Goal: Task Accomplishment & Management: Complete application form

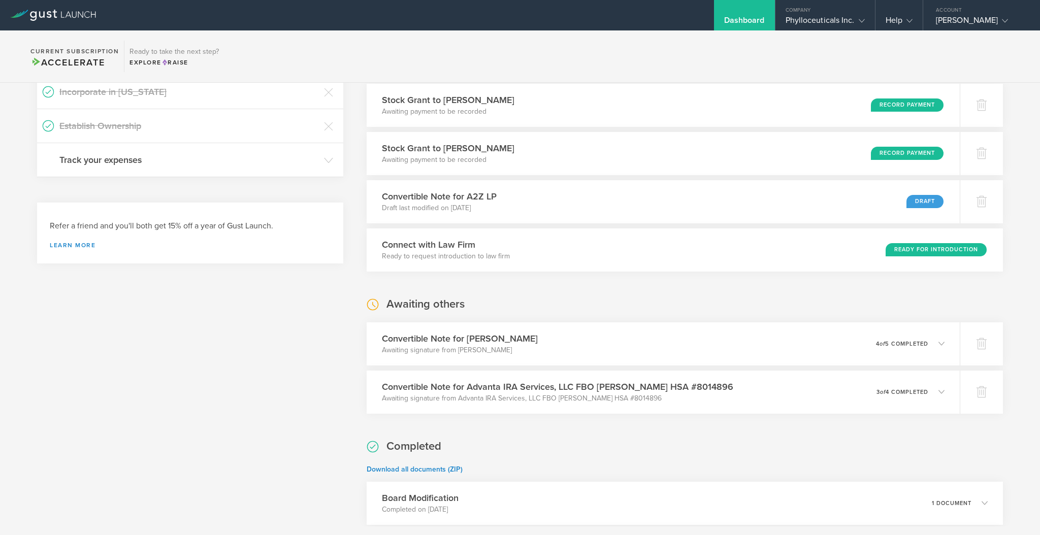
scroll to position [291, 0]
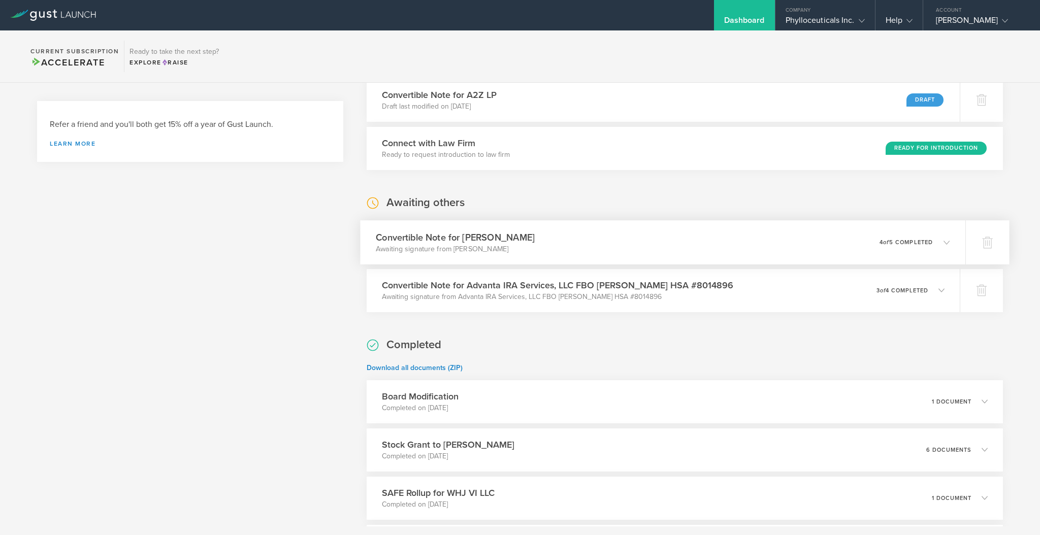
click at [575, 245] on div "Convertible Note for [PERSON_NAME] Awaiting signature from [PERSON_NAME] 0 unde…" at bounding box center [663, 242] width 605 height 44
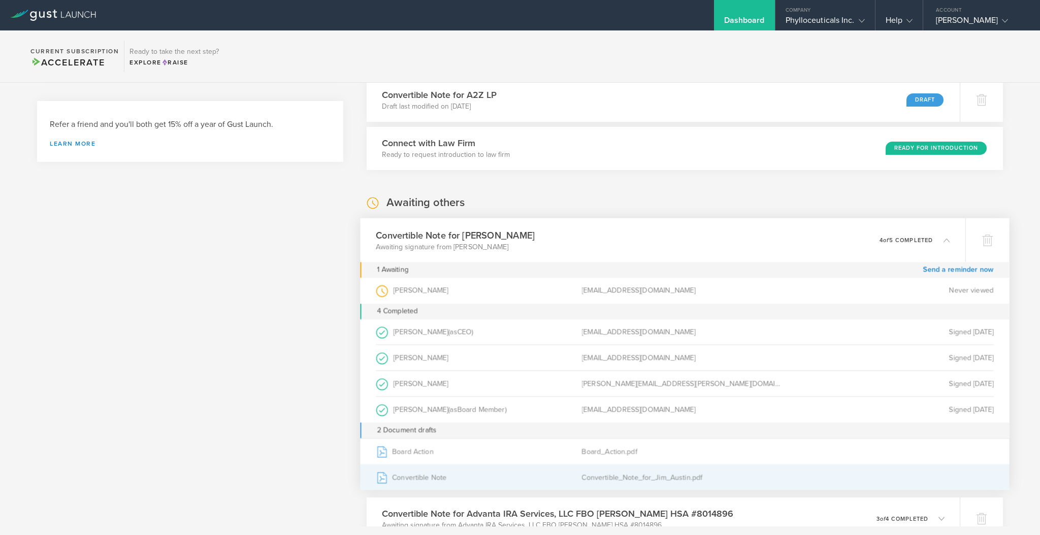
click at [588, 478] on div "Convertible_Note_for_Jim_Austin.pdf" at bounding box center [685, 477] width 206 height 25
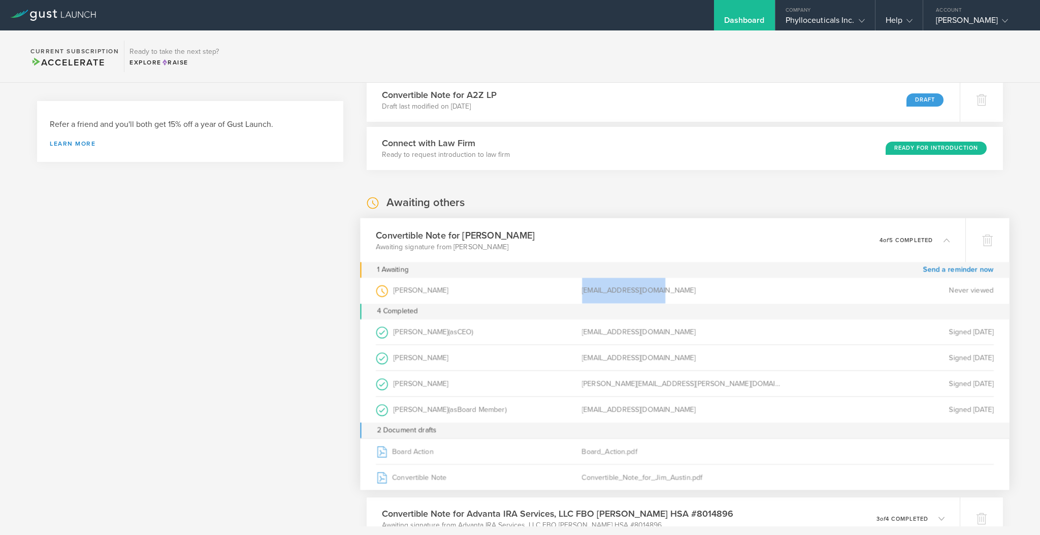
drag, startPoint x: 651, startPoint y: 289, endPoint x: 576, endPoint y: 290, distance: 75.2
click at [582, 290] on div "[EMAIL_ADDRESS][DOMAIN_NAME]" at bounding box center [685, 291] width 206 height 26
copy div "[EMAIL_ADDRESS][DOMAIN_NAME]"
click at [982, 239] on icon at bounding box center [987, 241] width 11 height 10
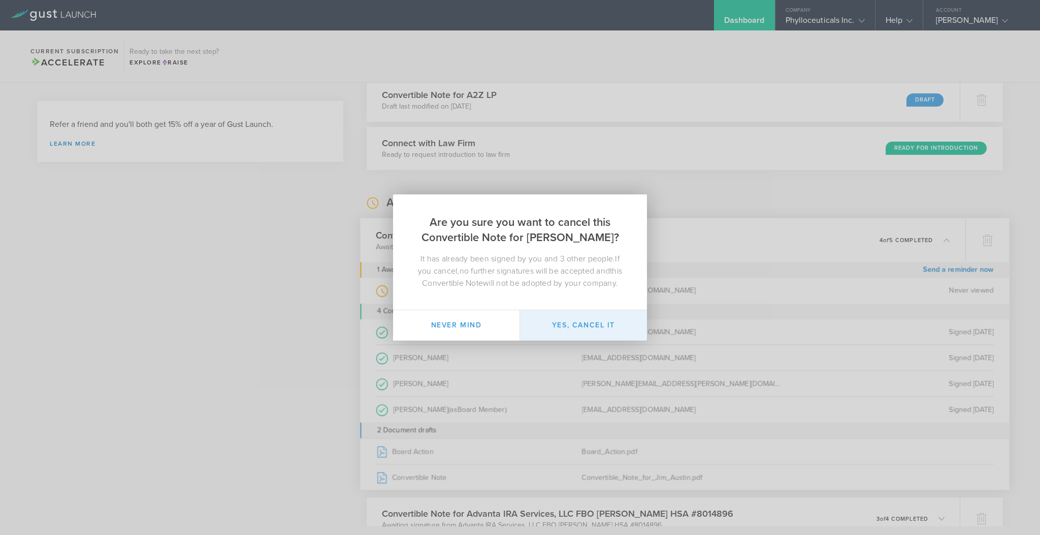
click at [574, 322] on button "Yes, cancel it" at bounding box center [583, 325] width 127 height 30
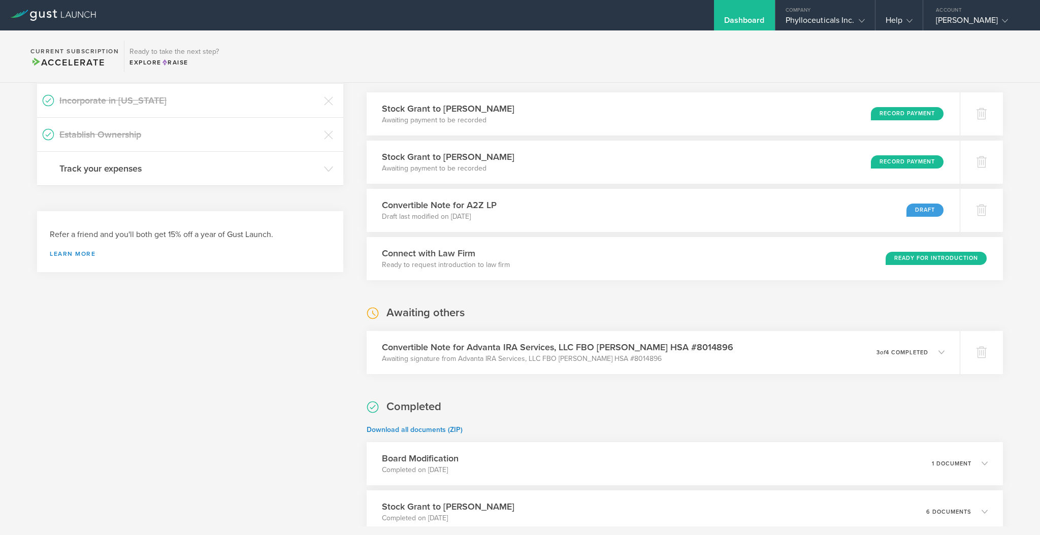
scroll to position [181, 0]
click at [944, 349] on icon at bounding box center [947, 352] width 6 height 6
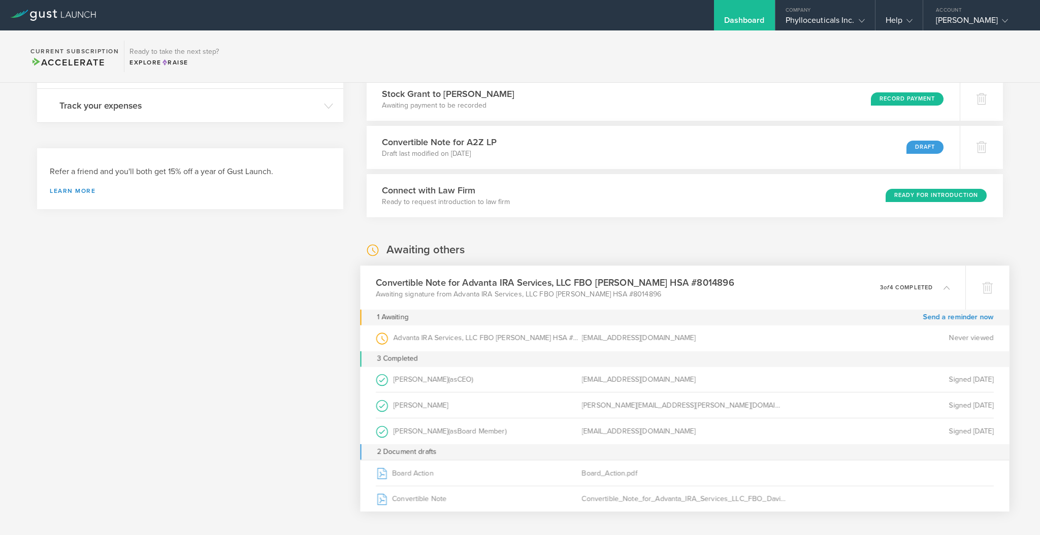
scroll to position [244, 0]
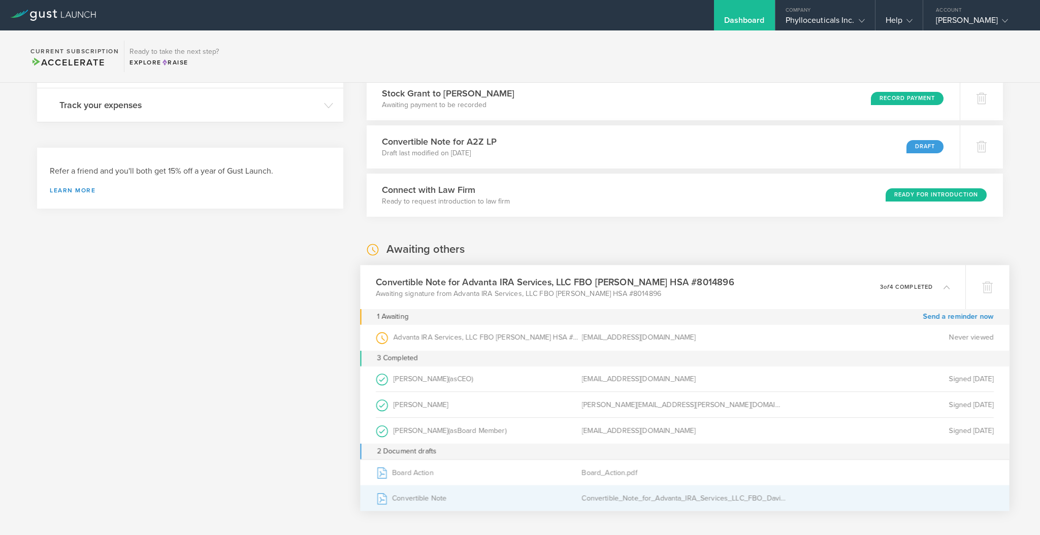
click at [593, 500] on div "Convertible_Note_for_Advanta_IRA_Services_LLC_FBO_David_W_Shenberger_HSA_#80148…" at bounding box center [685, 497] width 206 height 25
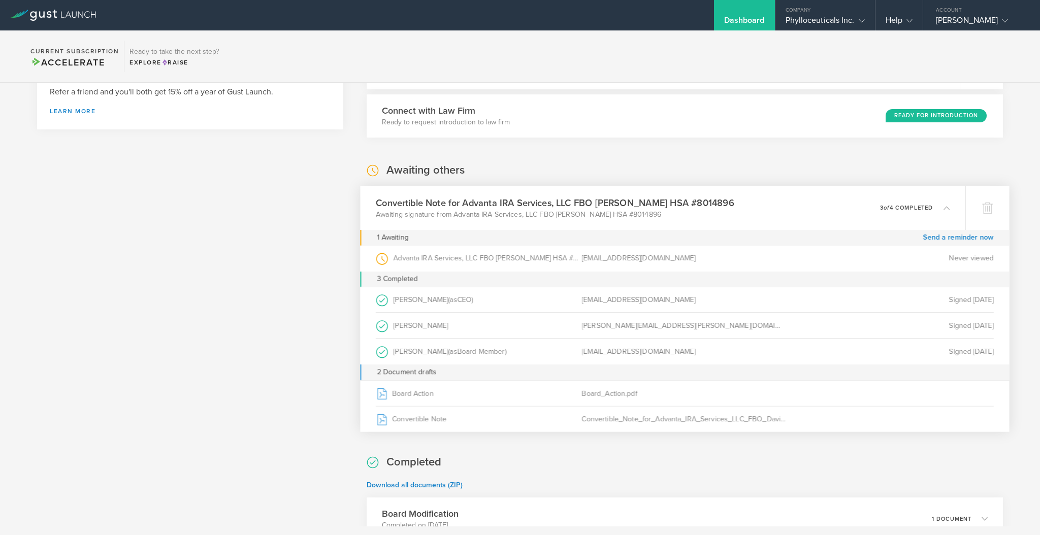
scroll to position [0, 0]
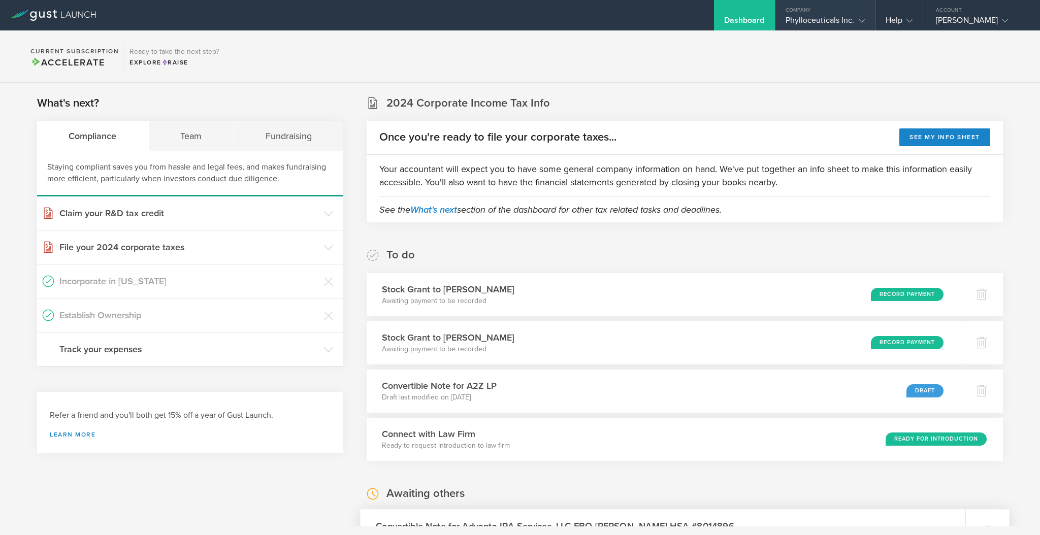
click at [859, 15] on gust-icon at bounding box center [860, 20] width 10 height 10
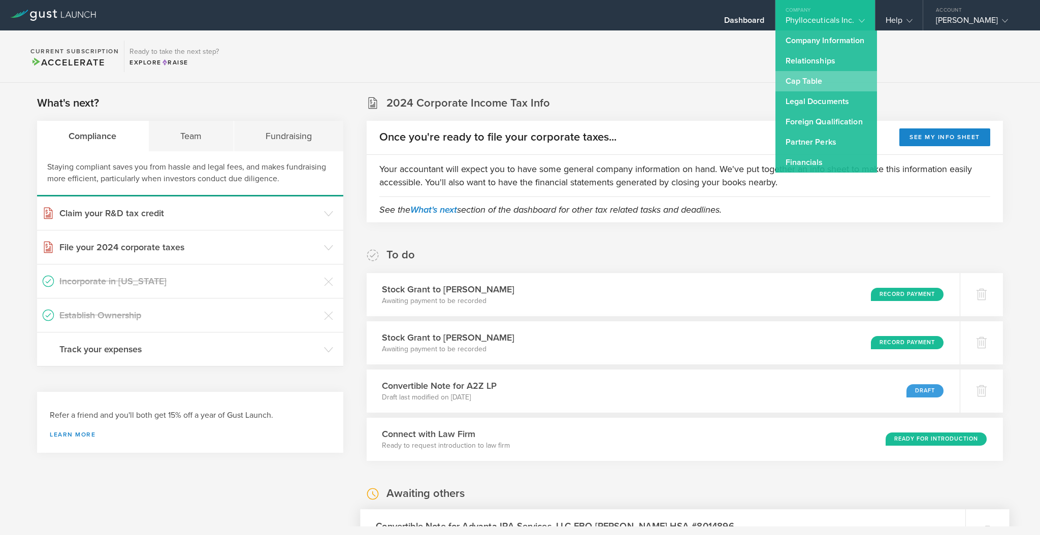
click at [808, 78] on link "Cap Table" at bounding box center [826, 81] width 102 height 20
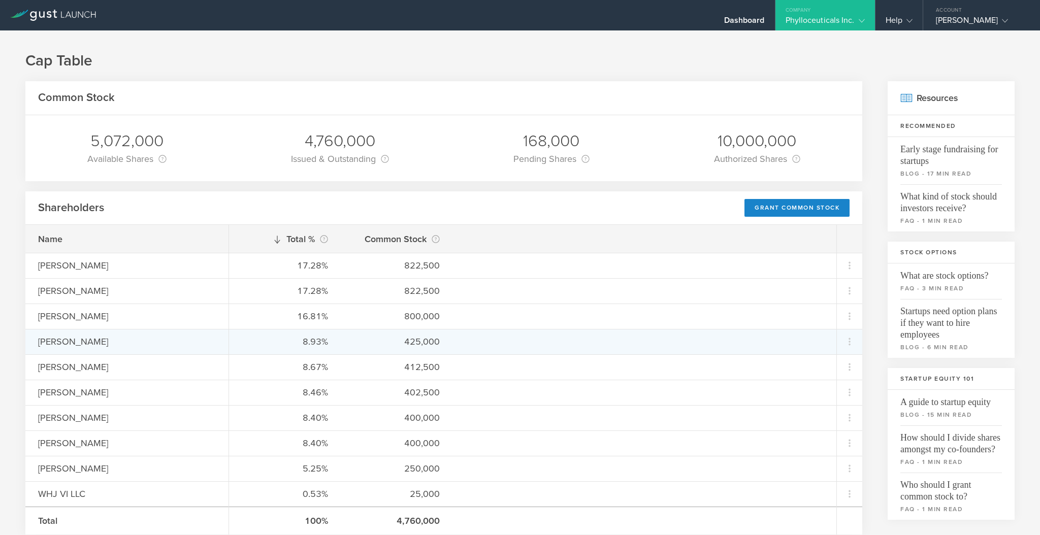
scroll to position [533, 0]
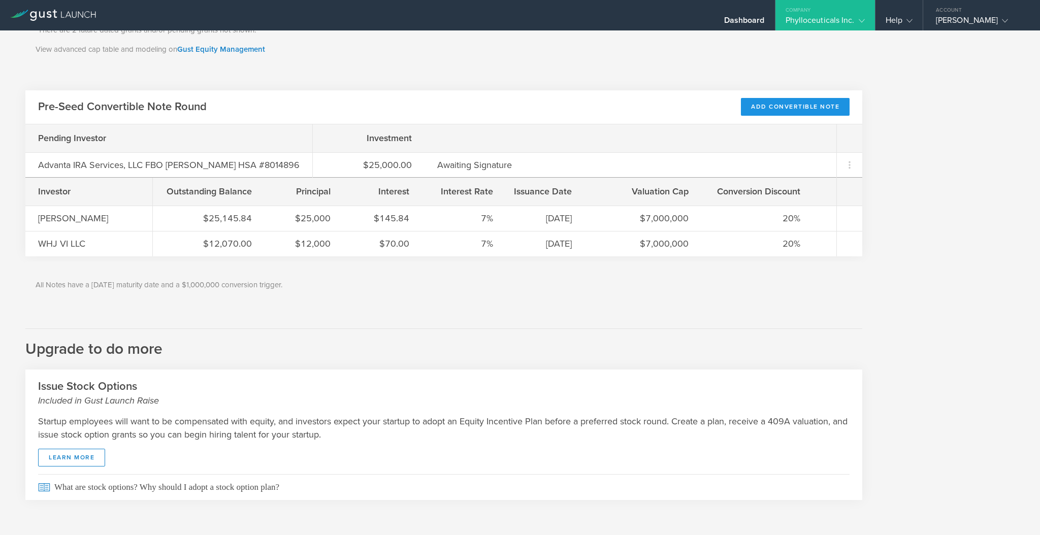
click at [760, 106] on div "Add Convertible Note" at bounding box center [795, 107] width 109 height 18
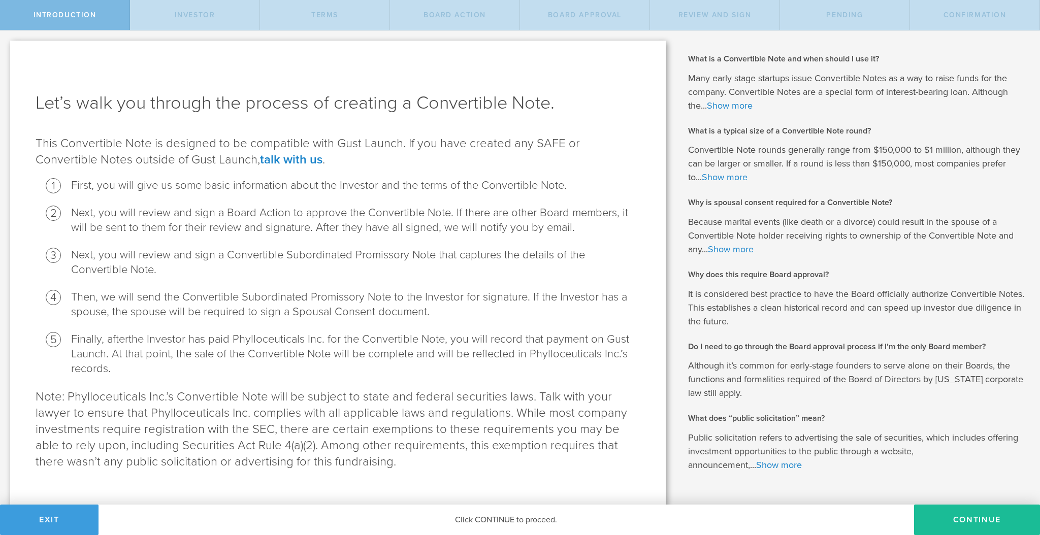
scroll to position [26, 0]
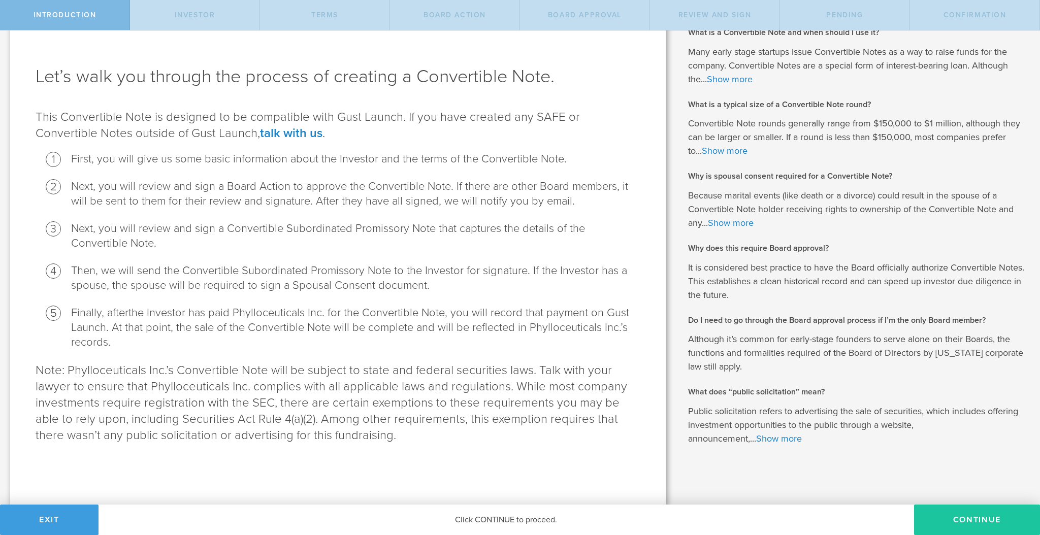
click at [971, 525] on button "Continue" at bounding box center [977, 520] width 126 height 30
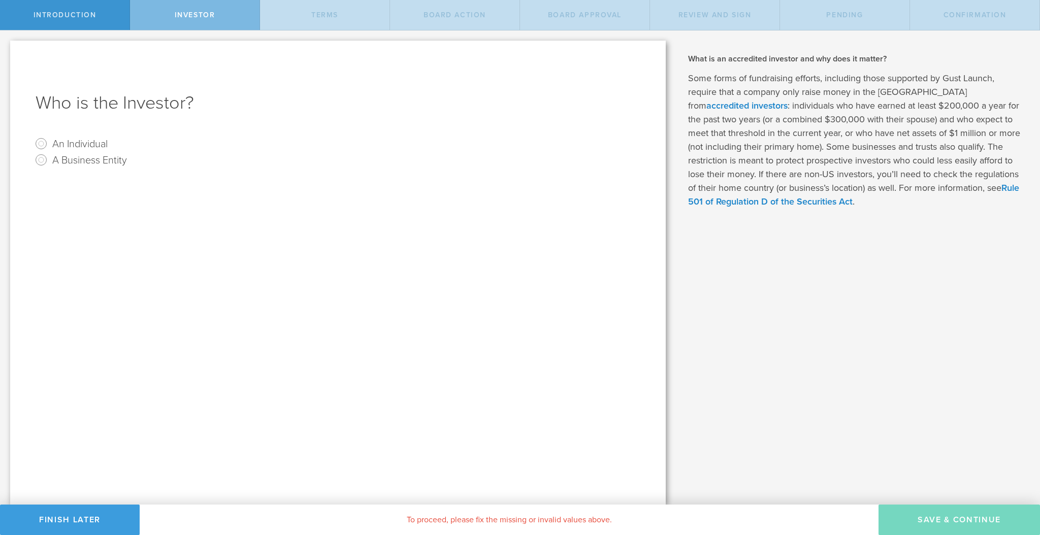
click at [88, 138] on label "An Individual" at bounding box center [79, 143] width 55 height 15
click at [49, 138] on input "An Individual" at bounding box center [41, 144] width 16 height 16
radio input "true"
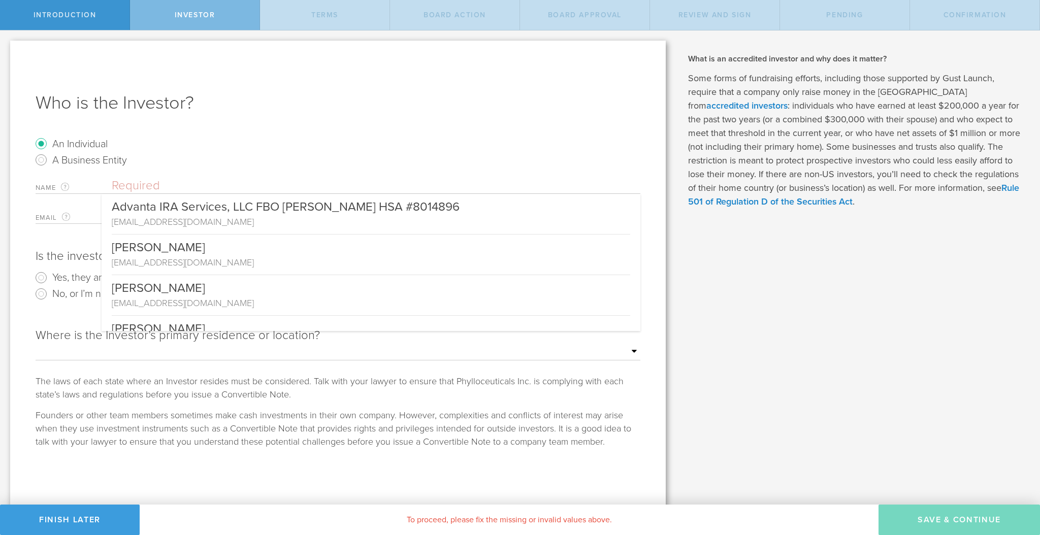
click at [159, 181] on input "text" at bounding box center [376, 185] width 529 height 15
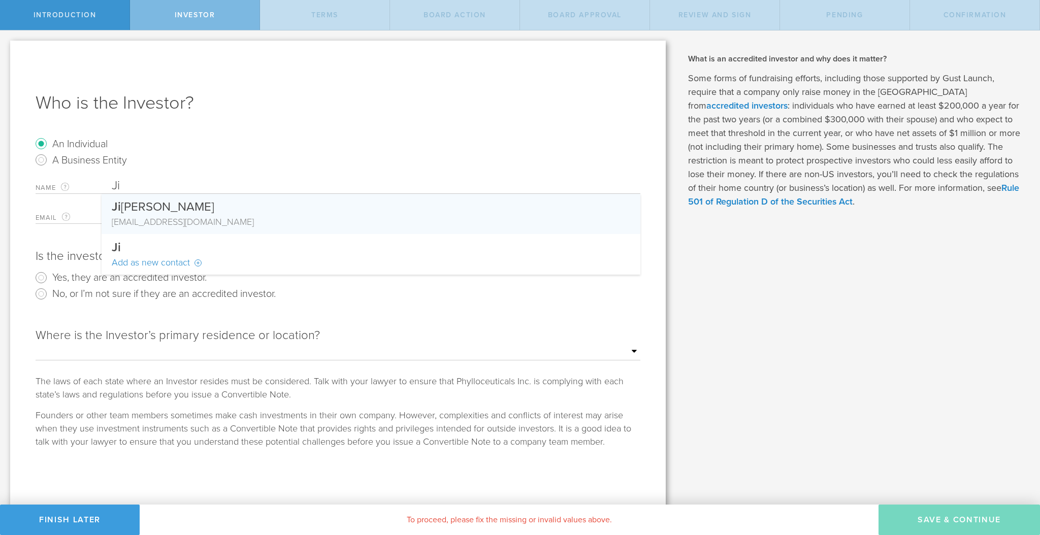
click at [144, 204] on div "Ji m Austin" at bounding box center [371, 204] width 519 height 21
type input "Jim Austin"
type input "jaustin@conecraft.com"
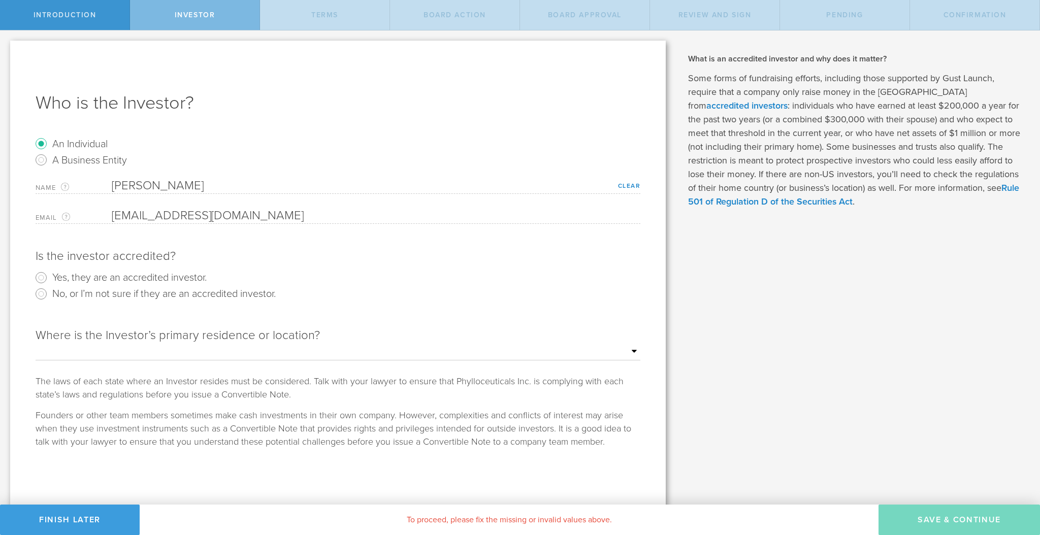
click at [93, 282] on label "Yes, they are an accredited investor." at bounding box center [129, 277] width 154 height 15
click at [49, 282] on input "Yes, they are an accredited investor." at bounding box center [41, 278] width 16 height 16
radio input "true"
click at [537, 346] on select "Outside of the US Alabama Alaska Arizona Arkansas California Colorado Connectic…" at bounding box center [338, 351] width 605 height 15
click at [534, 349] on select "Outside of the US Alabama Alaska Arizona Arkansas California Colorado Connectic…" at bounding box center [338, 351] width 605 height 15
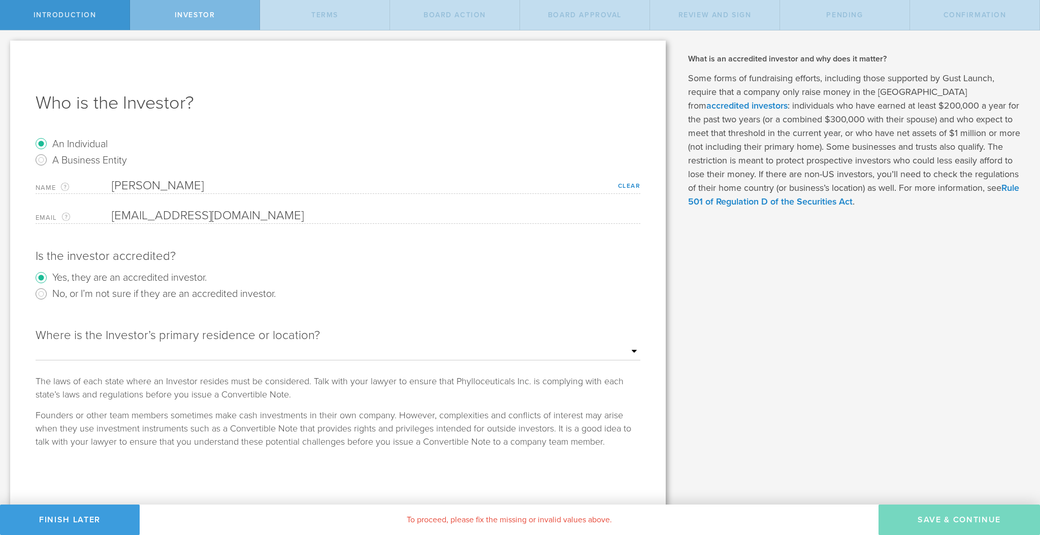
click at [475, 354] on select "Outside of the US Alabama Alaska Arizona Arkansas California Colorado Connectic…" at bounding box center [338, 351] width 605 height 15
select select "string:PA"
click at [36, 344] on select "Outside of the US Alabama Alaska Arizona Arkansas California Colorado Connectic…" at bounding box center [338, 351] width 605 height 15
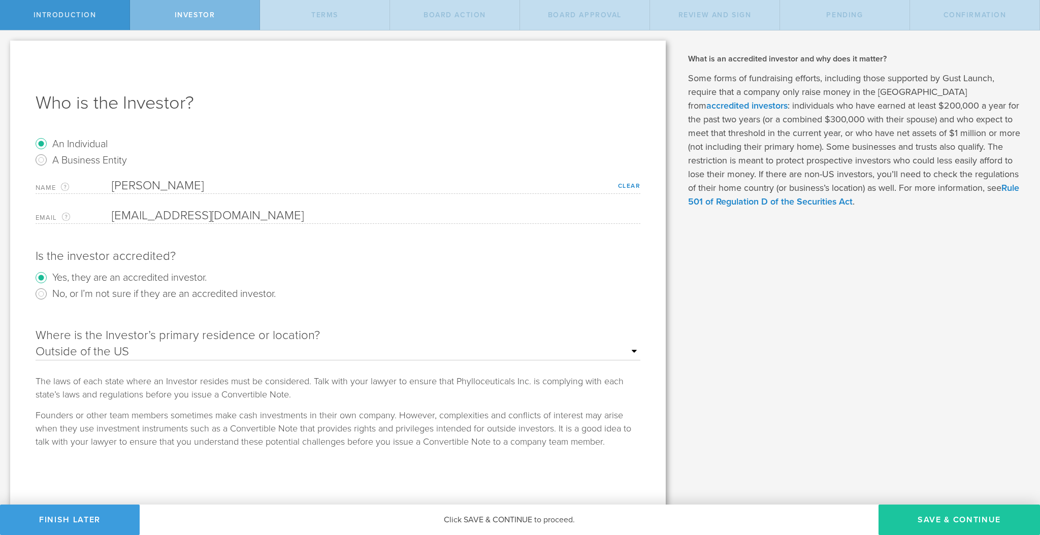
click at [927, 516] on button "Save & Continue" at bounding box center [959, 520] width 161 height 30
type input "7,000,000"
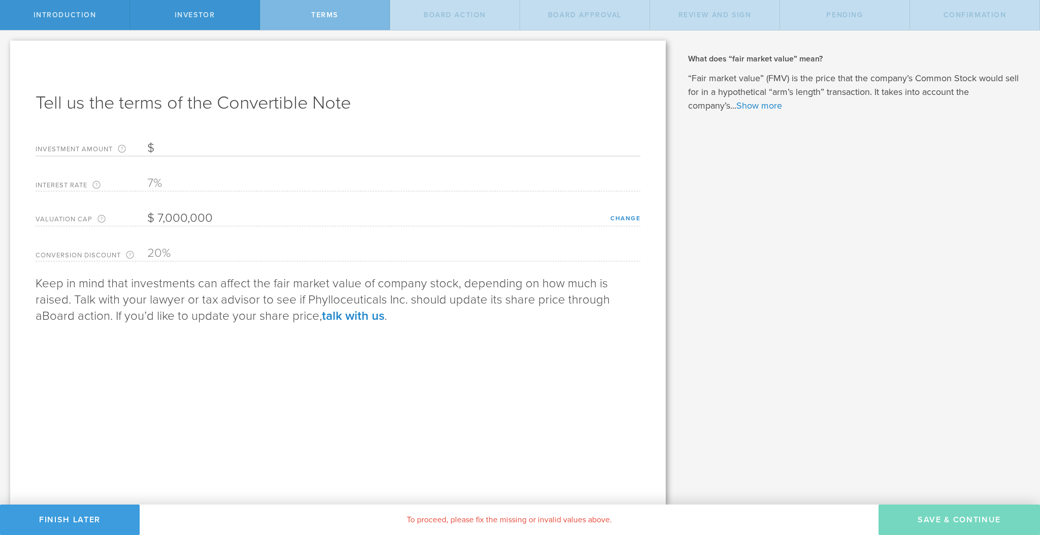
click at [191, 141] on input "Investment Amount The amount (in USD) that this investor is paying for the Conv…" at bounding box center [393, 148] width 493 height 15
type input "150,000"
click at [939, 507] on button "Save & Continue" at bounding box center [959, 520] width 161 height 30
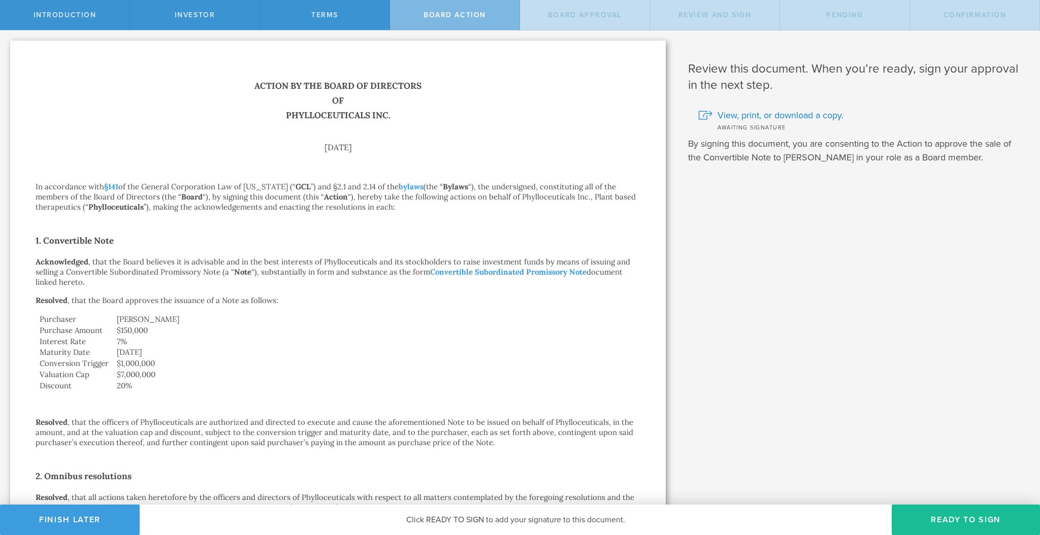
scroll to position [222, 0]
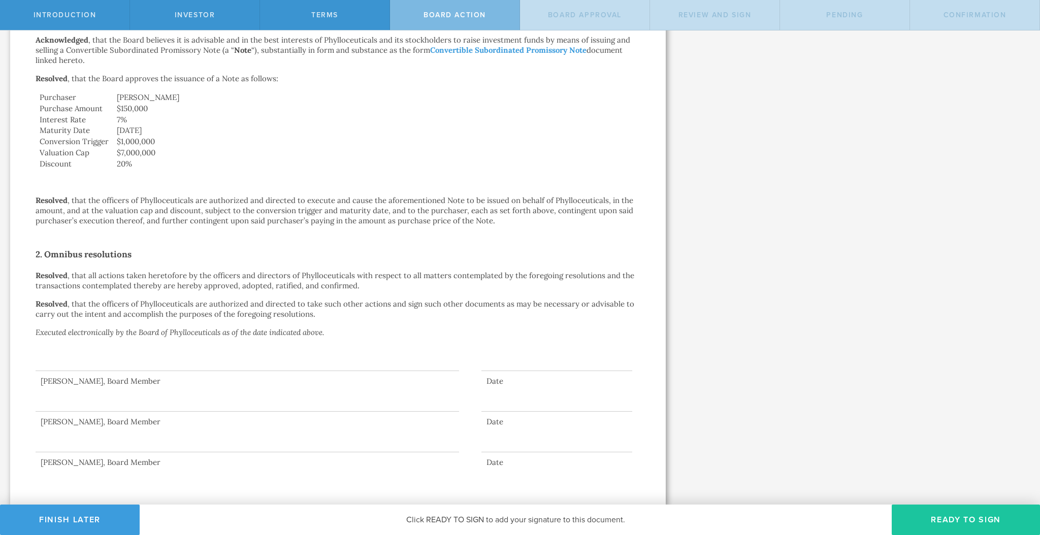
click at [960, 523] on button "Ready to Sign" at bounding box center [966, 520] width 148 height 30
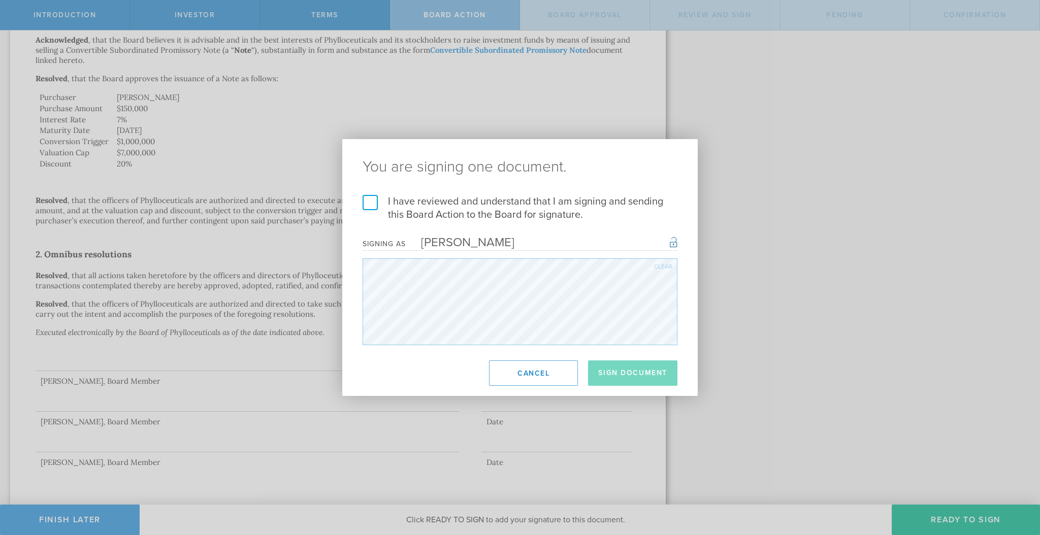
click at [362, 202] on div "I have reviewed and understand that I am signing and sending this Board Action …" at bounding box center [519, 270] width 355 height 150
click at [366, 193] on h2 "You are signing one document." at bounding box center [519, 167] width 355 height 56
click at [370, 204] on label "I have reviewed and understand that I am signing and sending this Board Action …" at bounding box center [520, 208] width 315 height 26
click at [0, 0] on input "I have reviewed and understand that I am signing and sending this Board Action …" at bounding box center [0, 0] width 0 height 0
click at [621, 374] on button "Sign Document" at bounding box center [632, 373] width 89 height 25
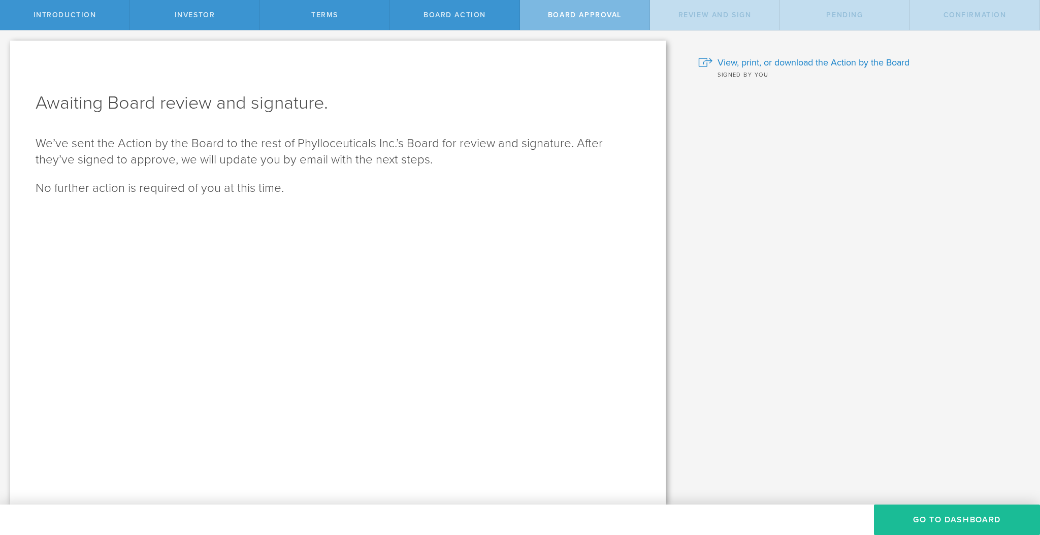
scroll to position [0, 0]
click at [933, 514] on button "Go To Dashboard" at bounding box center [957, 520] width 166 height 30
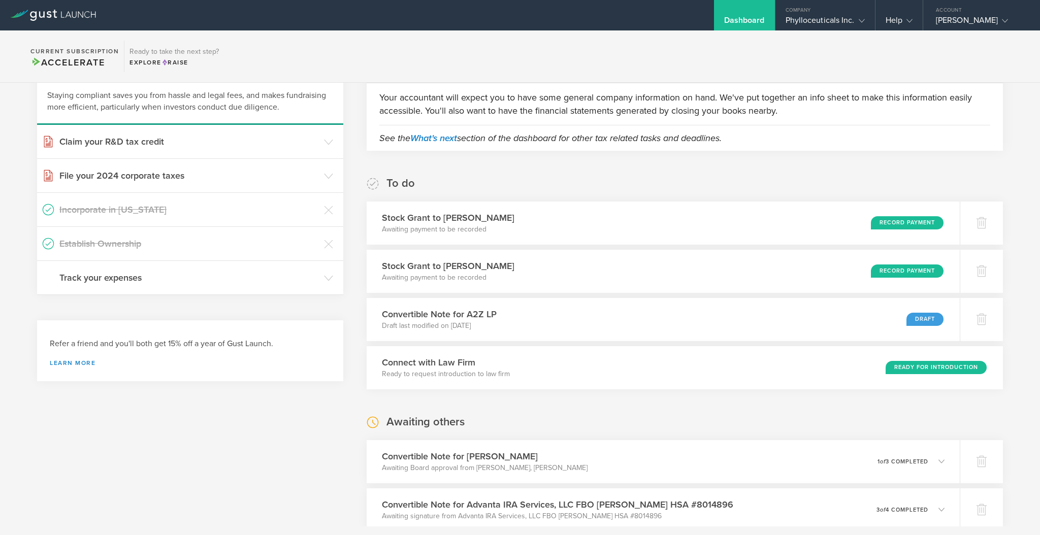
scroll to position [69, 0]
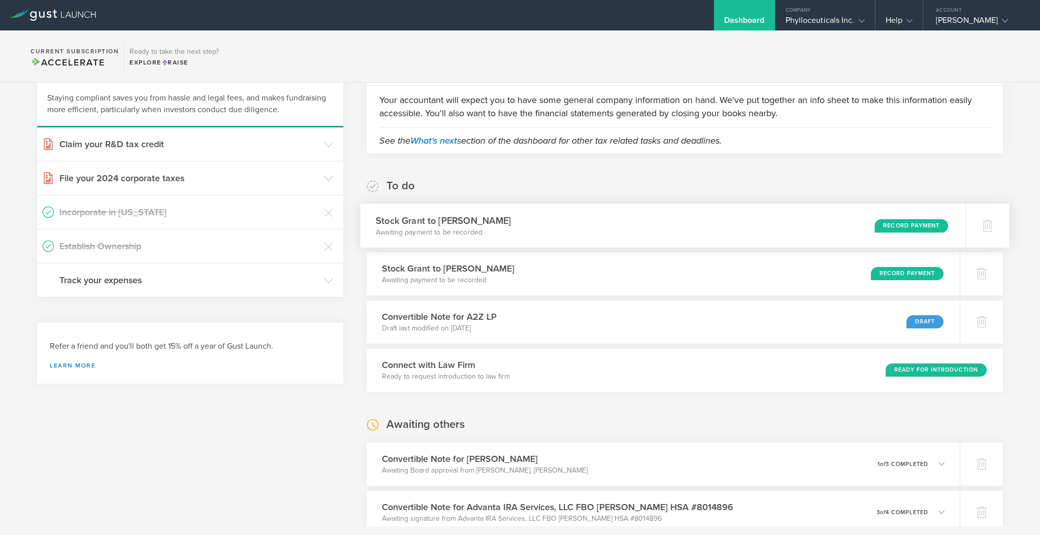
click at [457, 224] on h3 "Stock Grant to [PERSON_NAME]" at bounding box center [443, 221] width 135 height 14
click at [458, 273] on h3 "Stock Grant to [PERSON_NAME]" at bounding box center [443, 269] width 135 height 14
